Goal: Task Accomplishment & Management: Use online tool/utility

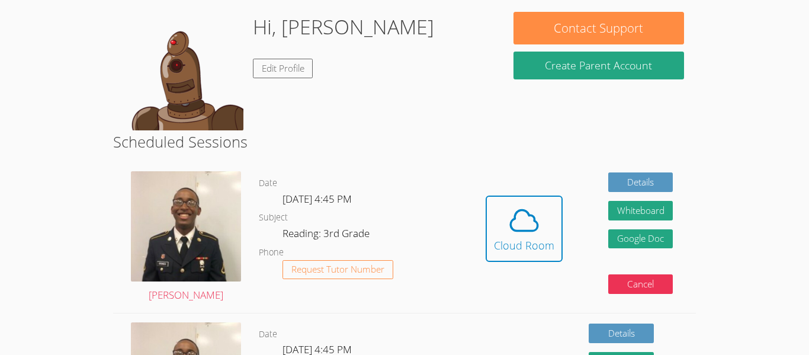
scroll to position [193, 0]
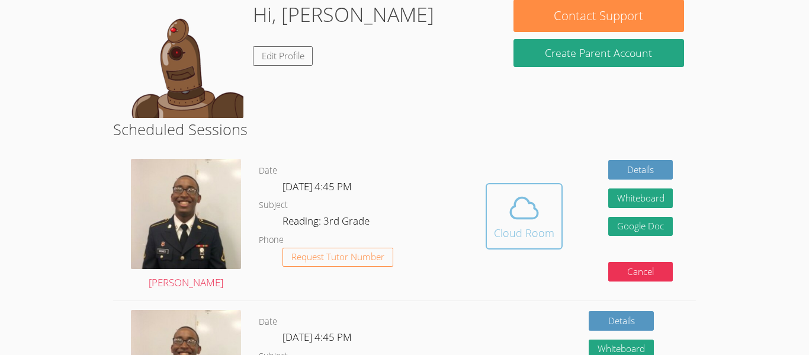
click at [524, 218] on icon at bounding box center [524, 207] width 27 height 21
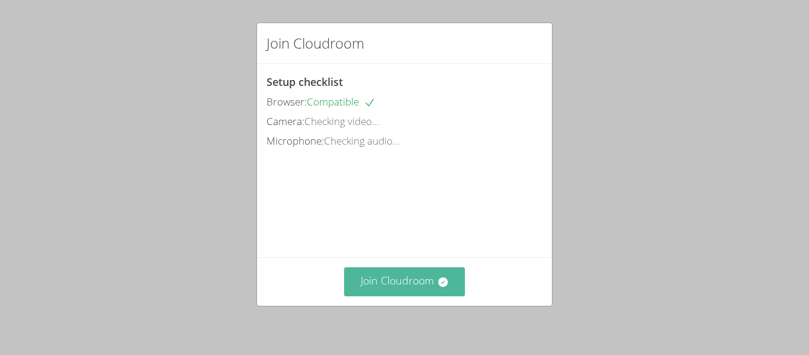
click at [425, 287] on button "Join Cloudroom" at bounding box center [404, 281] width 121 height 29
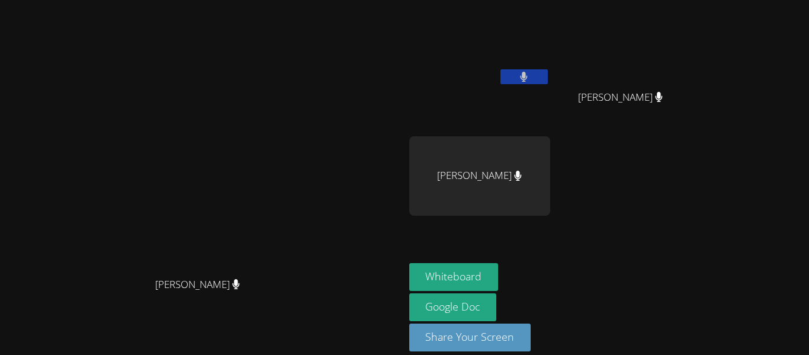
click at [550, 194] on div "Pablo Laparra Giron" at bounding box center [479, 175] width 141 height 79
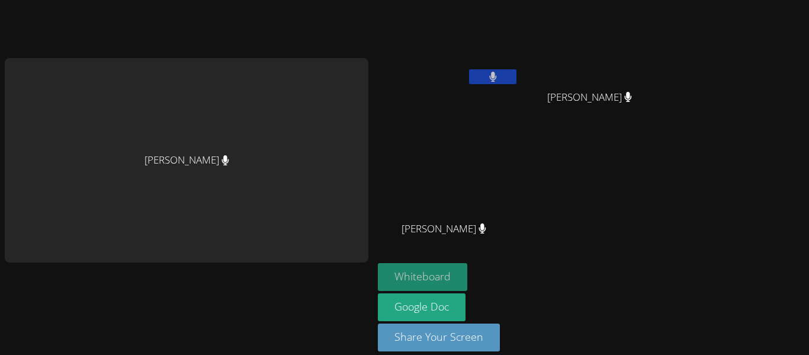
click at [425, 277] on button "Whiteboard" at bounding box center [422, 277] width 89 height 28
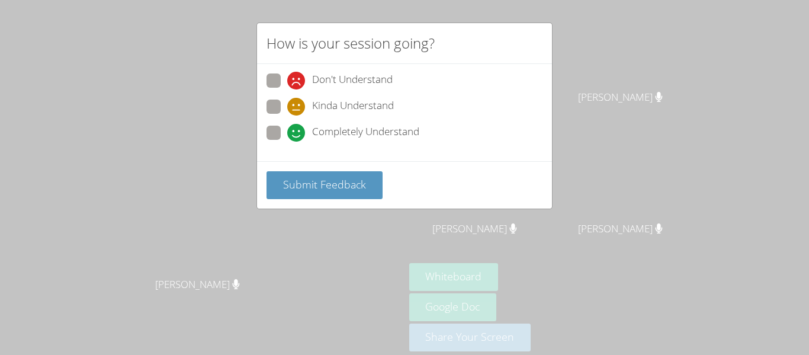
click at [375, 136] on span "Completely Understand" at bounding box center [365, 133] width 107 height 18
click at [297, 136] on input "Completely Understand" at bounding box center [292, 131] width 10 height 10
radio input "true"
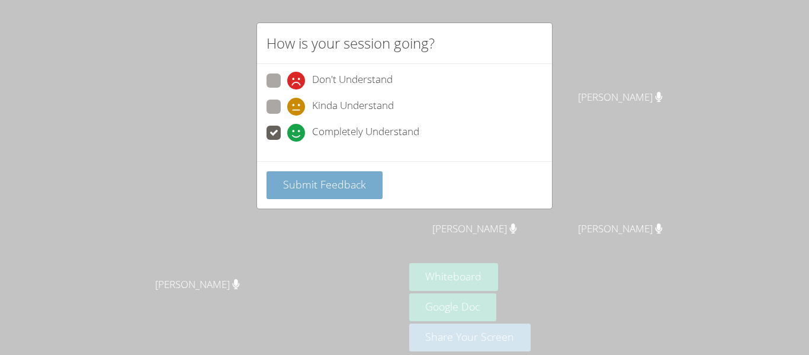
click at [347, 185] on span "Submit Feedback" at bounding box center [324, 184] width 83 height 14
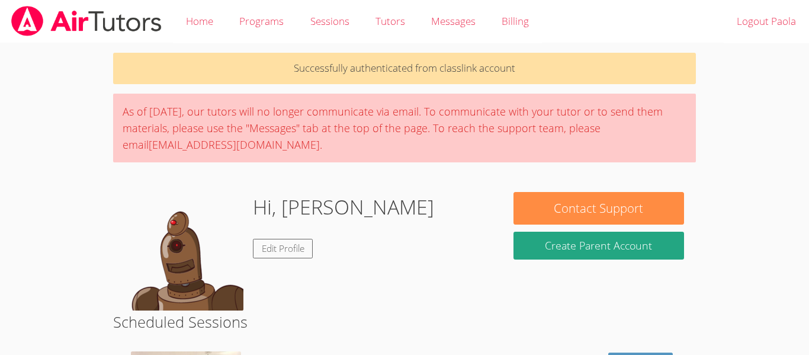
scroll to position [193, 0]
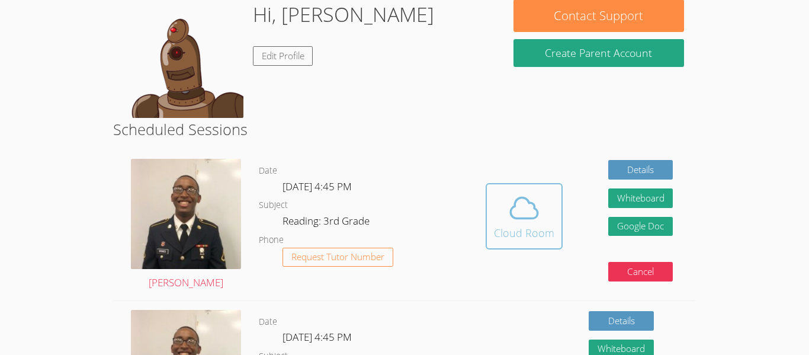
click at [525, 216] on icon at bounding box center [524, 207] width 33 height 33
